Goal: Transaction & Acquisition: Purchase product/service

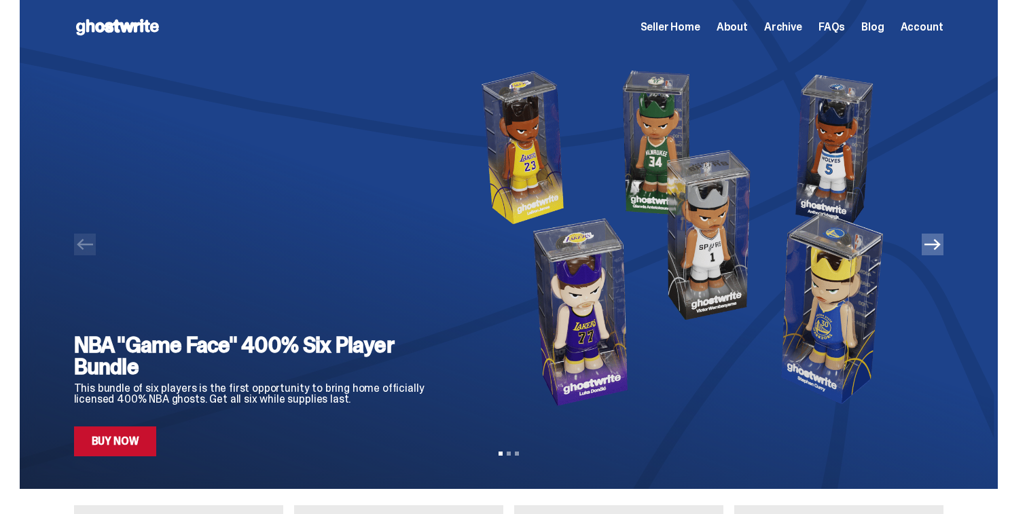
click at [930, 242] on icon "Next" at bounding box center [933, 244] width 16 height 16
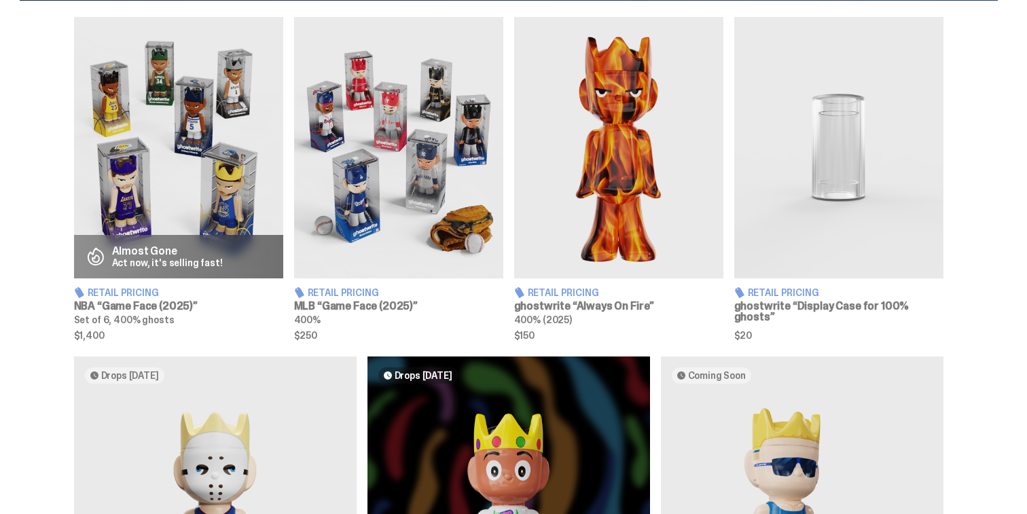
scroll to position [495, 0]
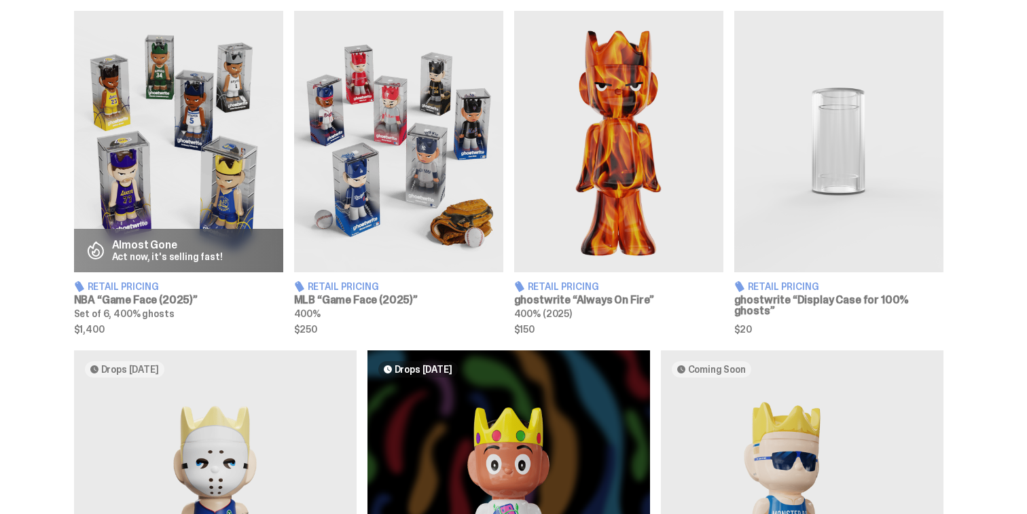
click at [160, 302] on h3 "NBA “Game Face (2025)”" at bounding box center [178, 300] width 209 height 11
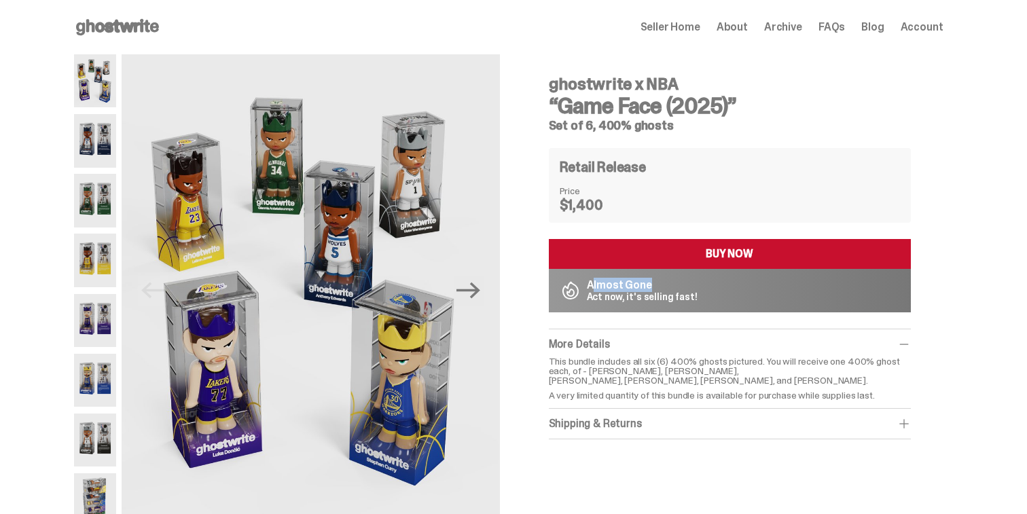
drag, startPoint x: 597, startPoint y: 285, endPoint x: 650, endPoint y: 281, distance: 53.9
click at [650, 281] on p "Almost Gone" at bounding box center [642, 285] width 111 height 11
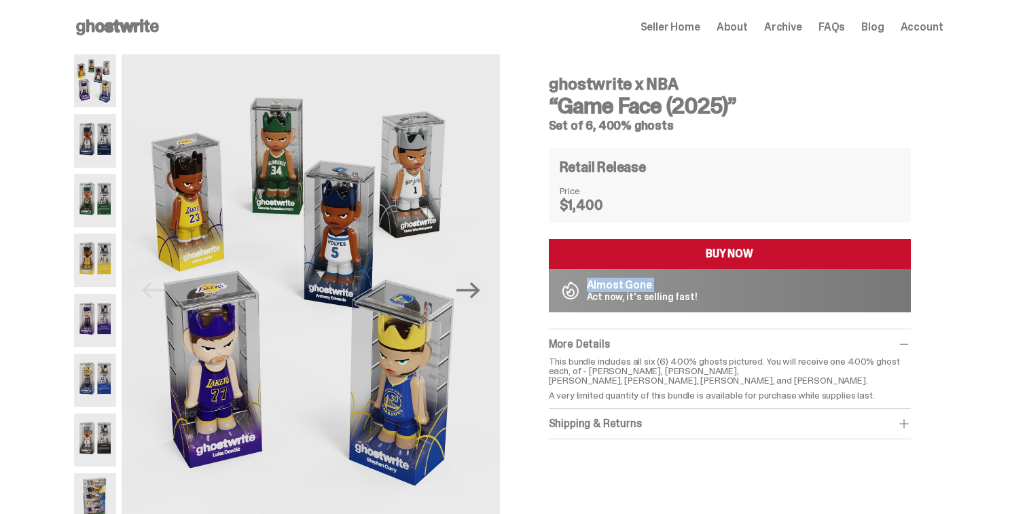
click at [650, 281] on p "Almost Gone" at bounding box center [642, 285] width 111 height 11
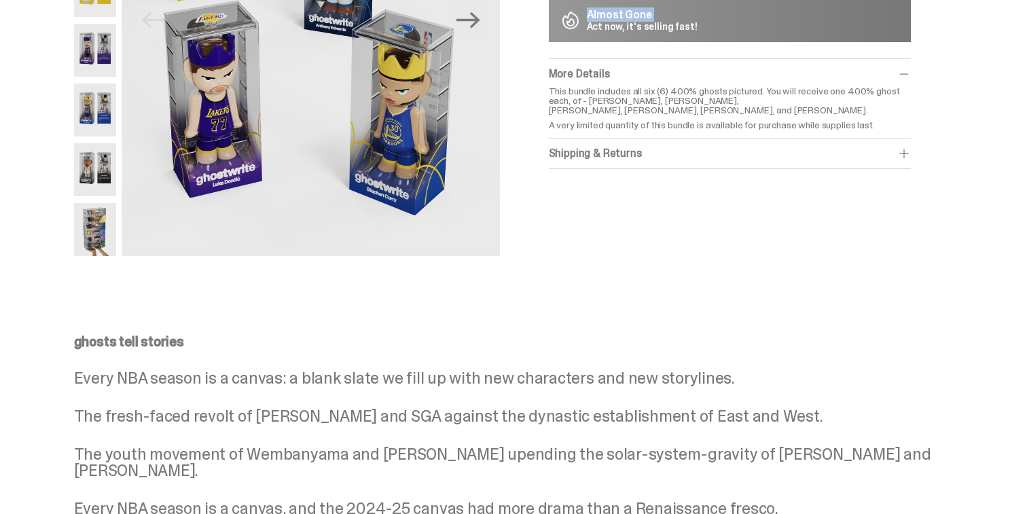
scroll to position [191, 0]
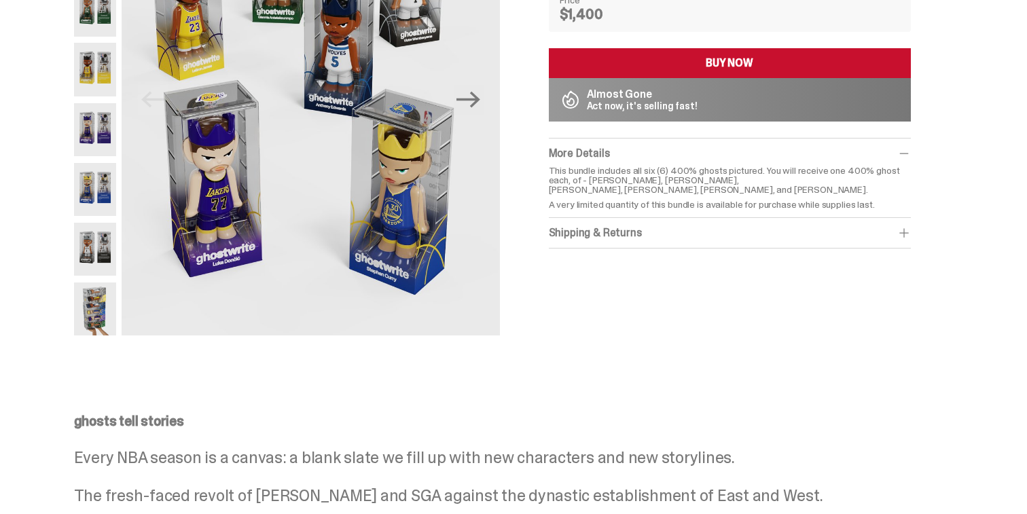
click at [658, 169] on p "This bundle includes all six (6) 400% ghosts pictured. You will receive one 400…" at bounding box center [730, 180] width 362 height 29
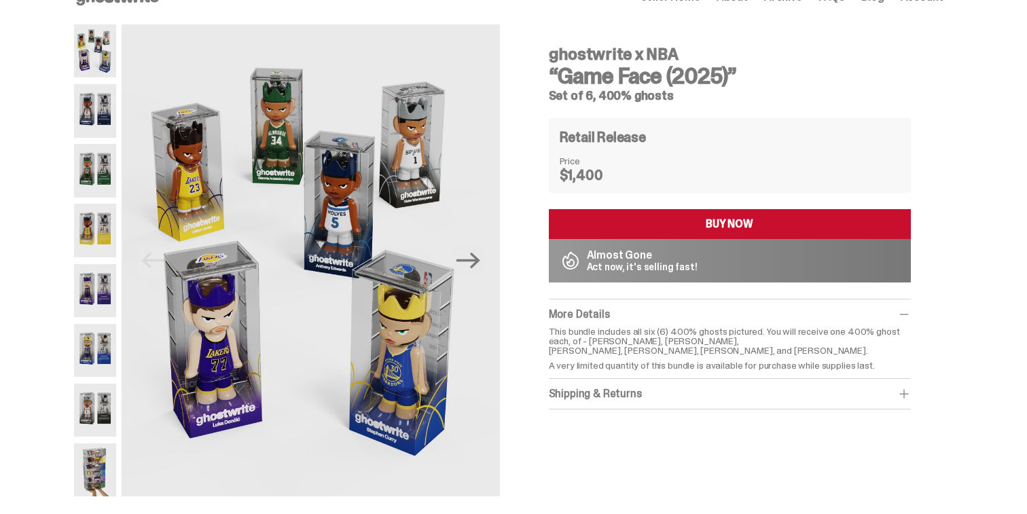
scroll to position [0, 0]
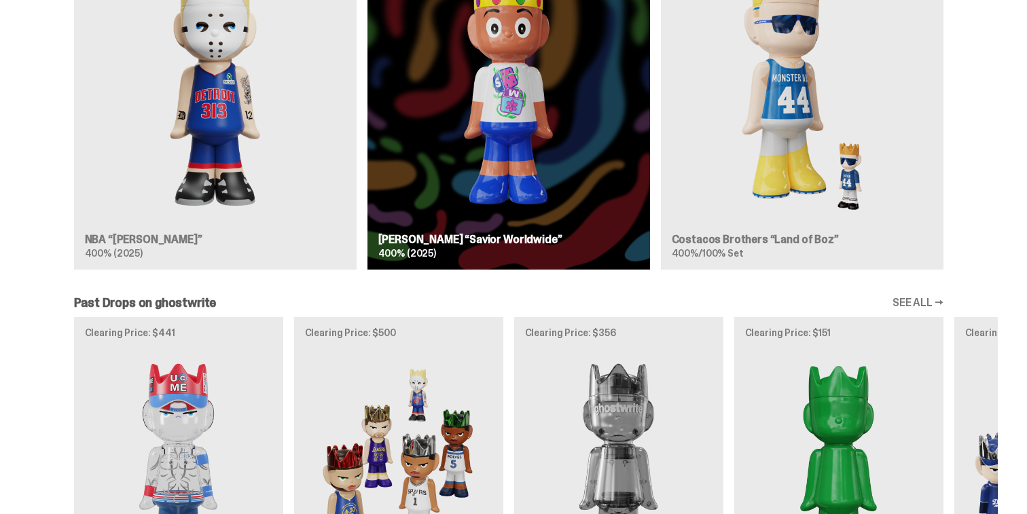
scroll to position [888, 0]
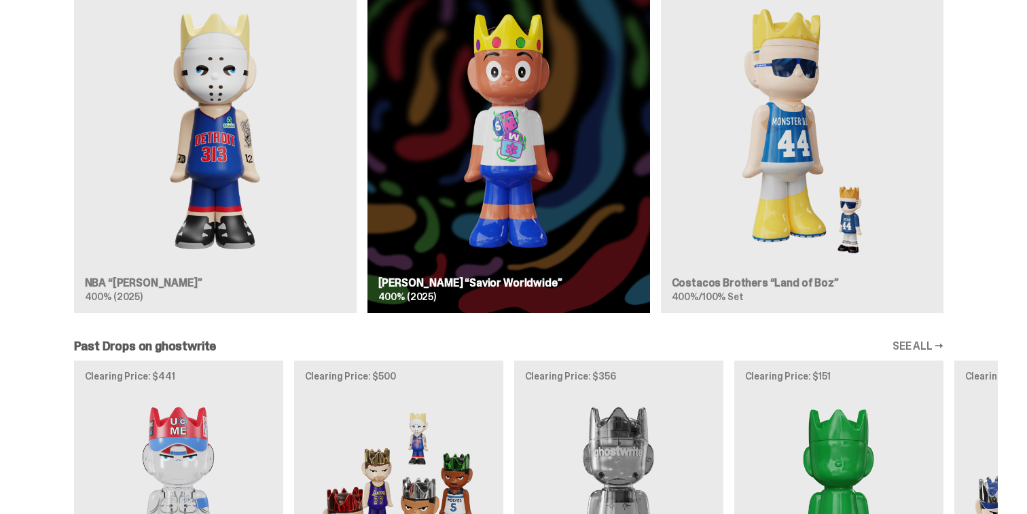
click at [248, 233] on div "Drops Oct 14 NBA “Eminem” 400% (2025) Drops Oct 23 Jae Tips “Savior Worldwide” …" at bounding box center [509, 140] width 978 height 367
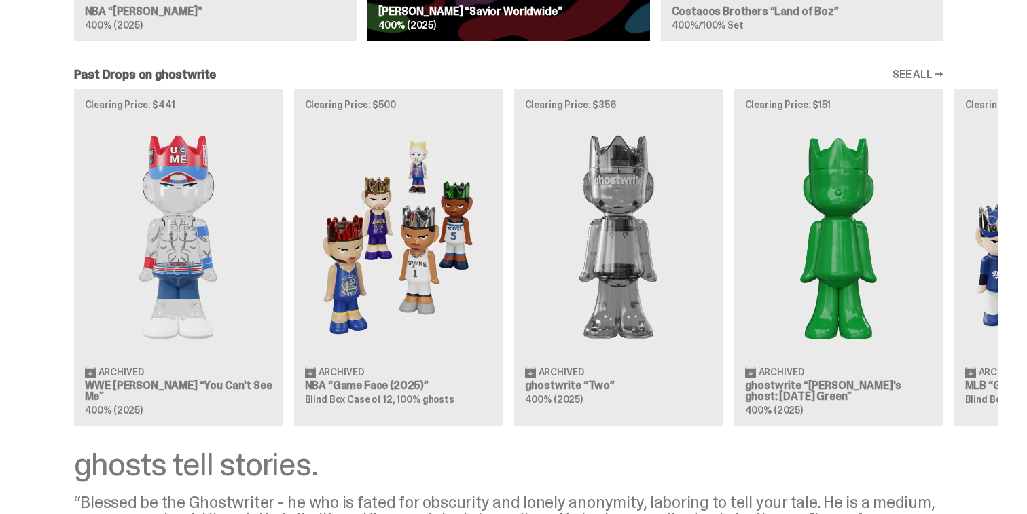
scroll to position [1173, 0]
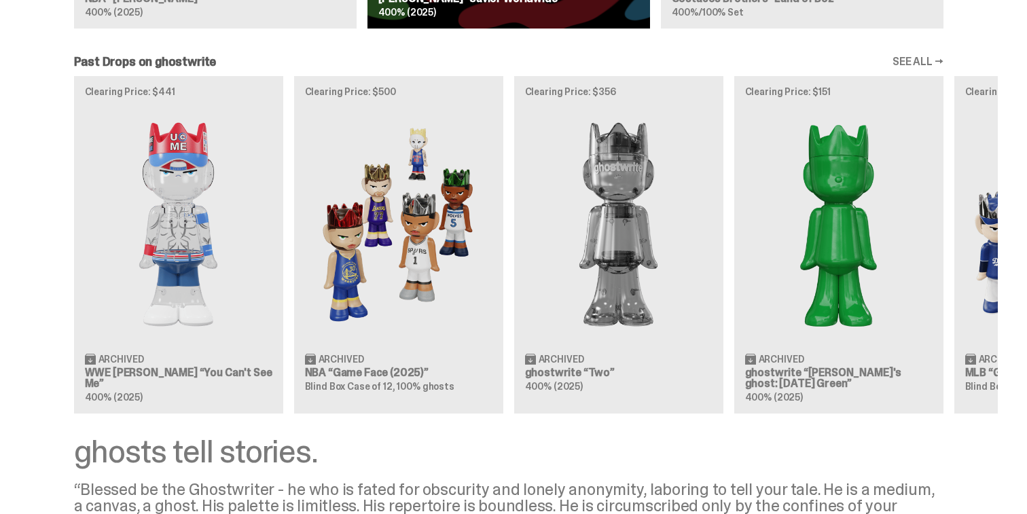
click at [218, 260] on div "Clearing Price: $441 Archived WWE John Cena “You Can't See Me” 400% (2025) Clea…" at bounding box center [509, 244] width 978 height 337
